Goal: Obtain resource: Obtain resource

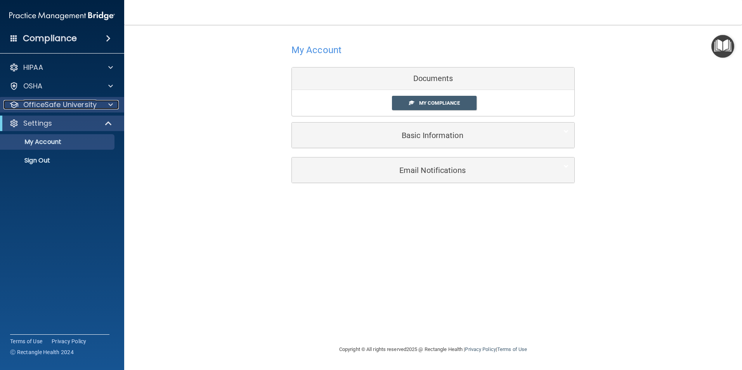
click at [57, 101] on p "OfficeSafe University" at bounding box center [59, 104] width 73 height 9
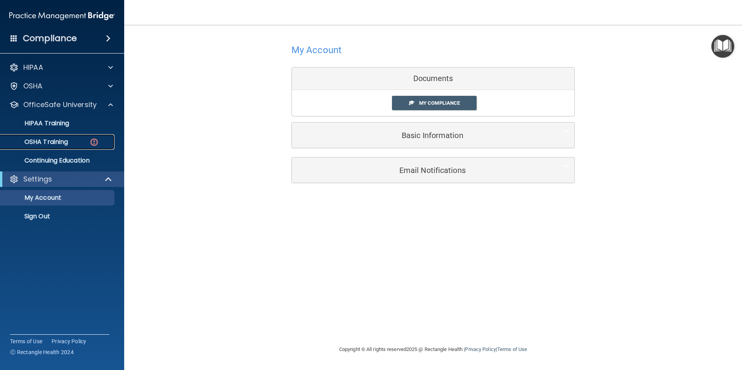
click at [54, 143] on p "OSHA Training" at bounding box center [36, 142] width 63 height 8
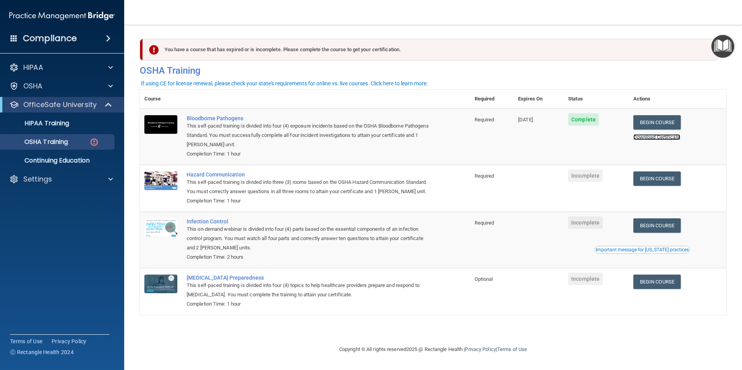
click at [649, 138] on link "Download Certificate" at bounding box center [657, 137] width 47 height 6
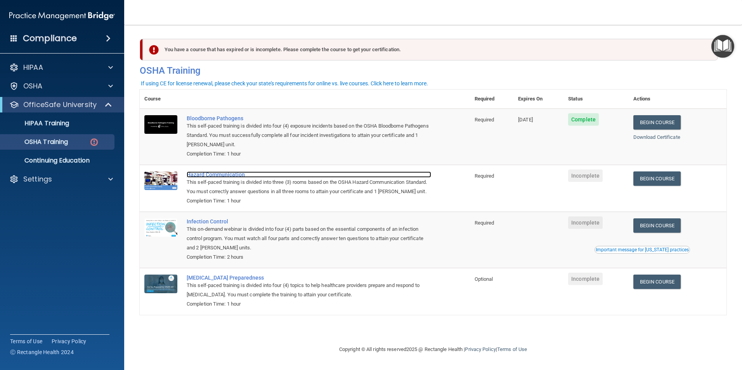
click at [223, 176] on div "Hazard Communication" at bounding box center [309, 175] width 245 height 6
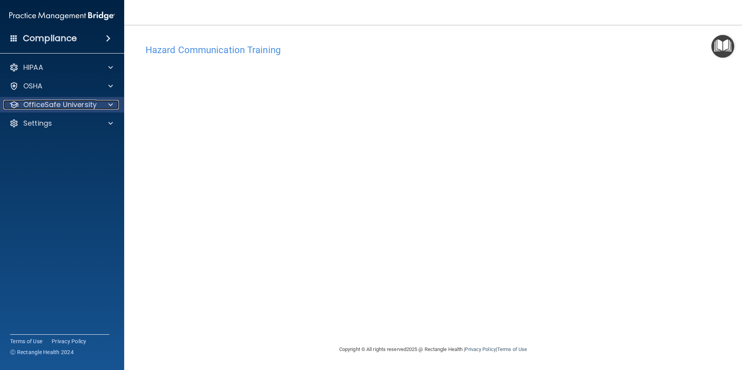
click at [86, 106] on p "OfficeSafe University" at bounding box center [59, 104] width 73 height 9
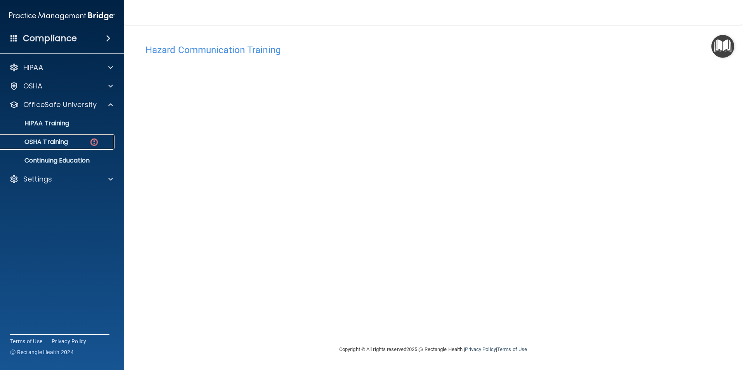
click at [66, 139] on p "OSHA Training" at bounding box center [36, 142] width 63 height 8
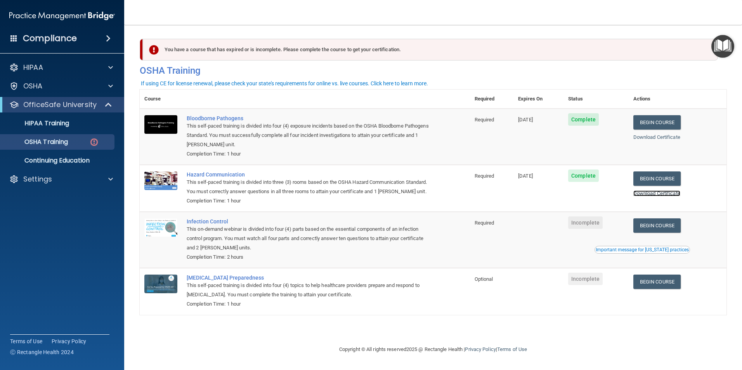
click at [652, 195] on link "Download Certificate" at bounding box center [657, 194] width 47 height 6
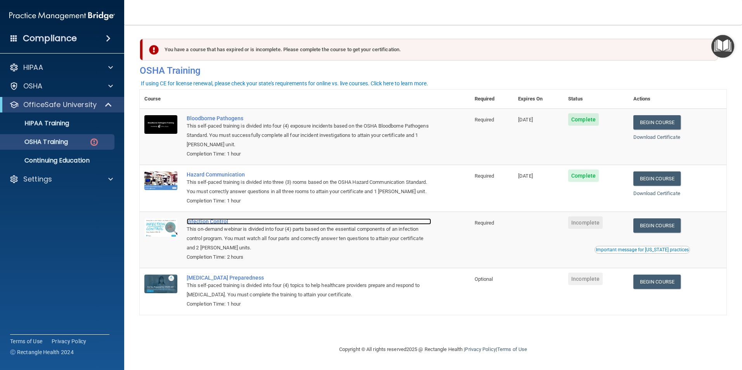
click at [210, 225] on div "Infection Control" at bounding box center [309, 222] width 245 height 6
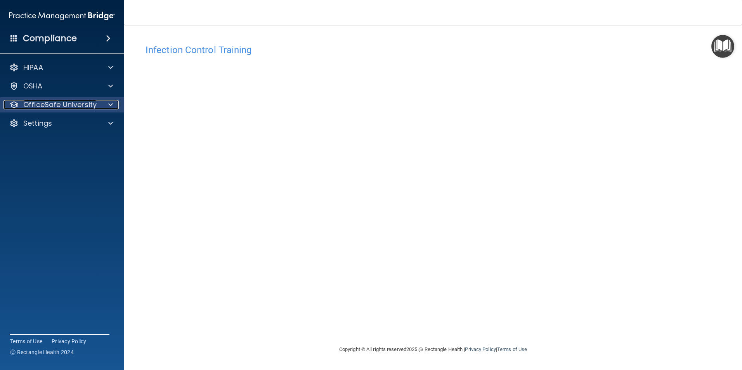
click at [59, 104] on p "OfficeSafe University" at bounding box center [59, 104] width 73 height 9
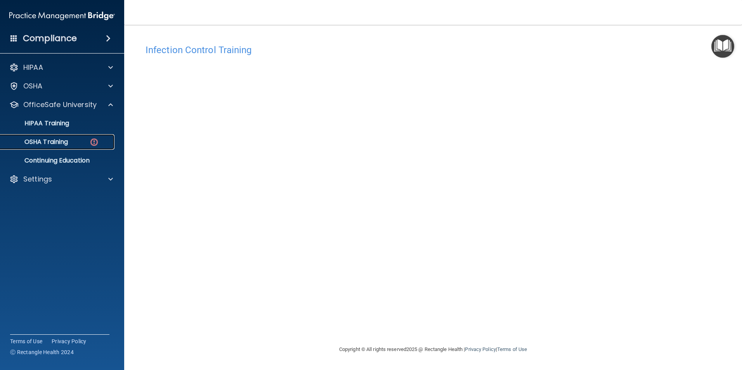
click at [56, 138] on p "OSHA Training" at bounding box center [36, 142] width 63 height 8
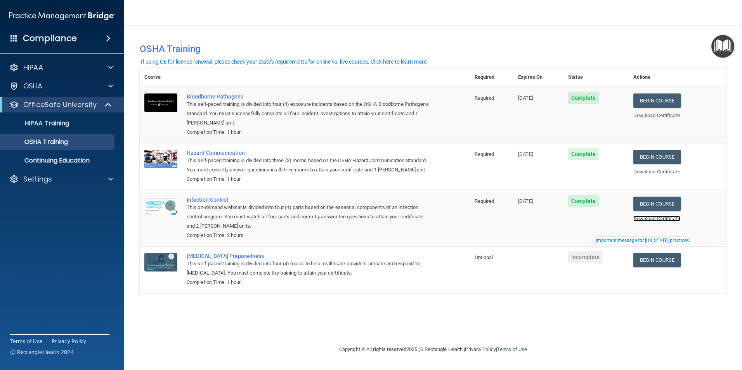
click at [666, 222] on link "Download Certificate" at bounding box center [657, 219] width 47 height 6
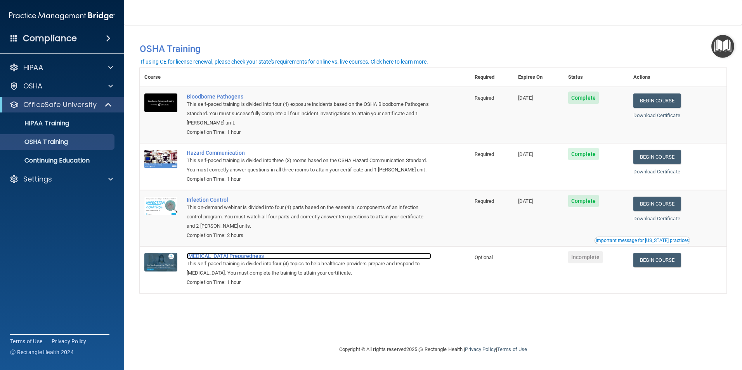
click at [217, 259] on div "[MEDICAL_DATA] Preparedness" at bounding box center [309, 256] width 245 height 6
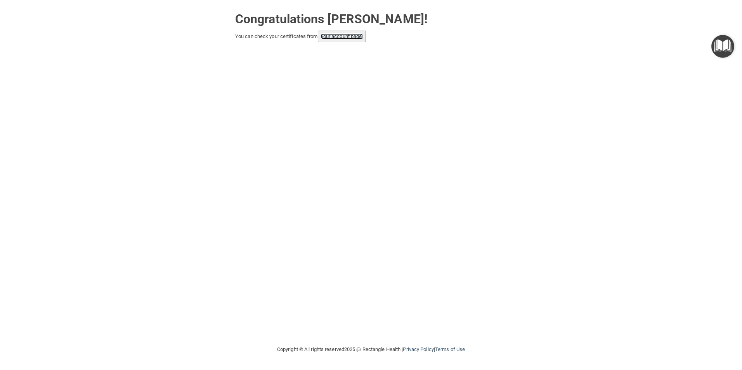
click at [341, 38] on link "your account page!" at bounding box center [342, 36] width 42 height 6
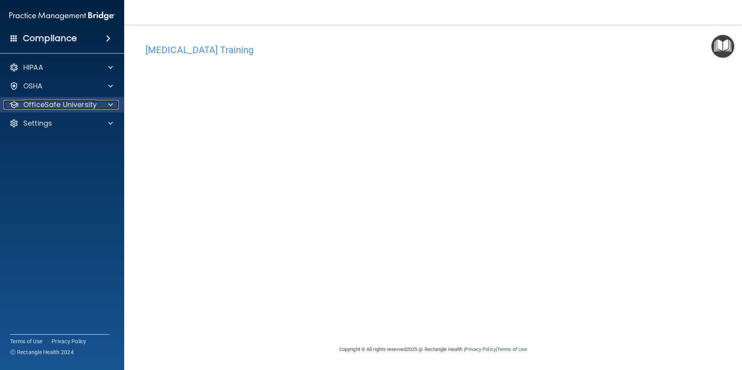
click at [50, 102] on p "OfficeSafe University" at bounding box center [59, 104] width 73 height 9
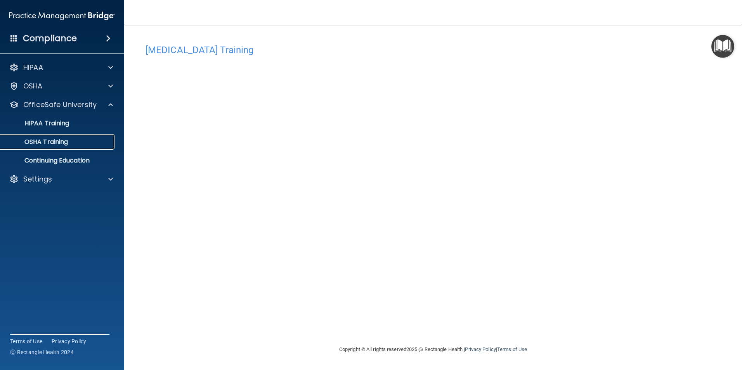
click at [52, 139] on p "OSHA Training" at bounding box center [36, 142] width 63 height 8
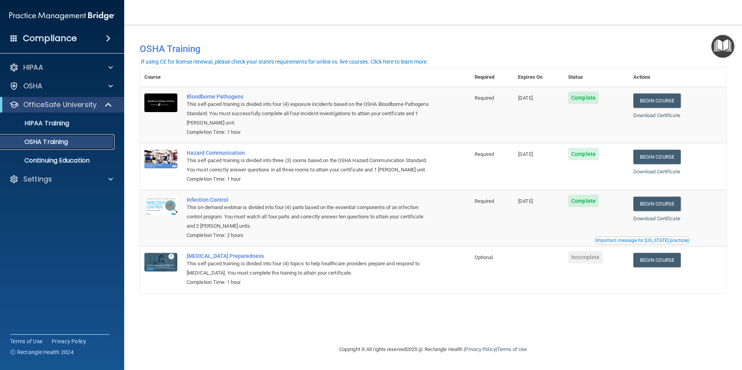
click at [68, 143] on p "OSHA Training" at bounding box center [36, 142] width 63 height 8
click at [50, 124] on p "HIPAA Training" at bounding box center [37, 124] width 64 height 8
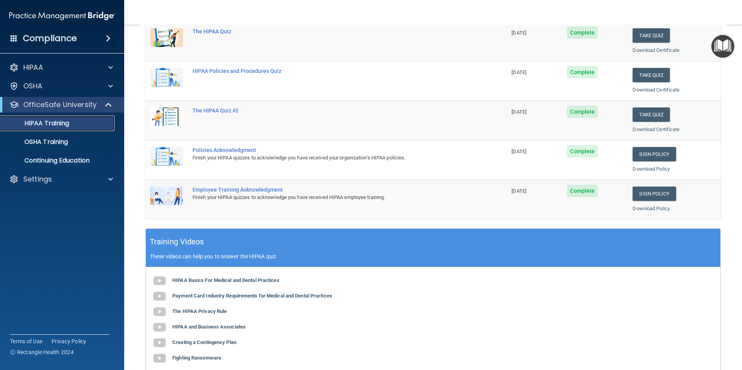
scroll to position [116, 0]
